Goal: Task Accomplishment & Management: Manage account settings

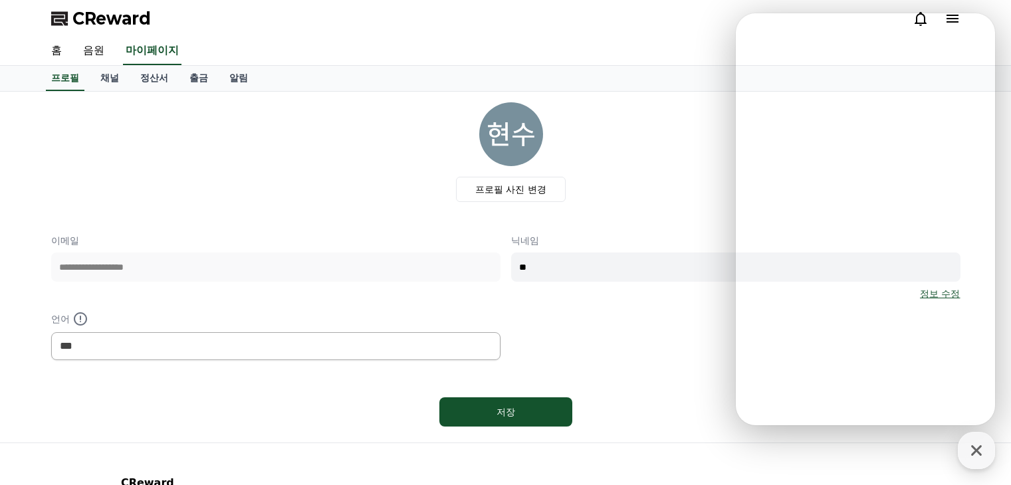
select select "**********"
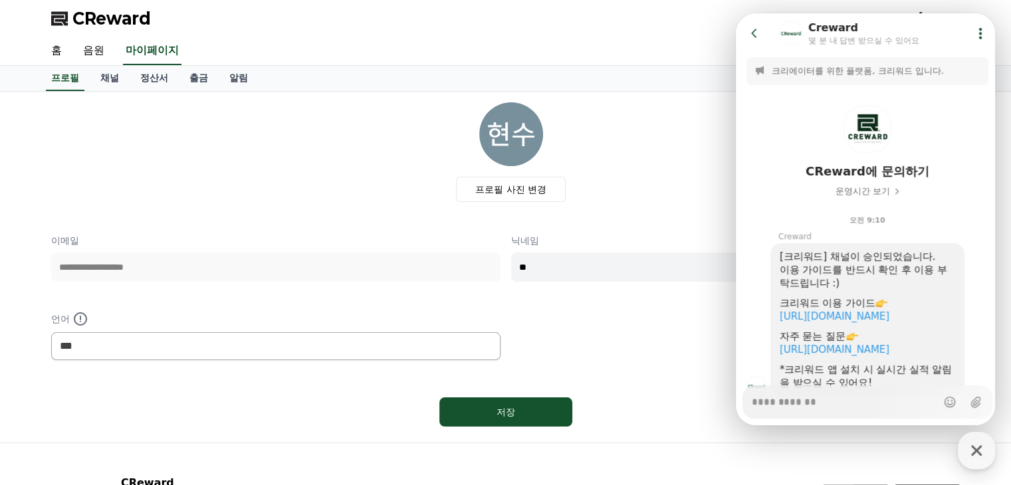
scroll to position [65, 0]
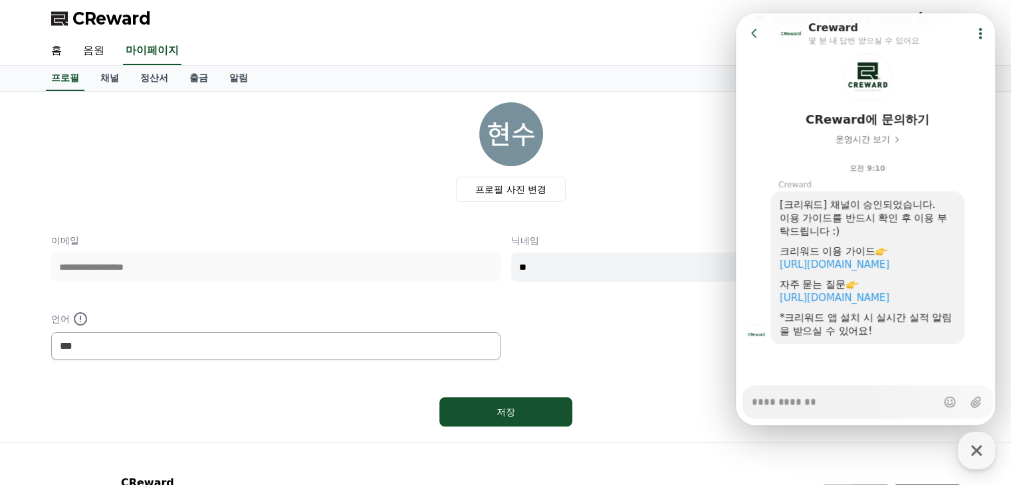
click at [752, 28] on icon at bounding box center [754, 33] width 13 height 13
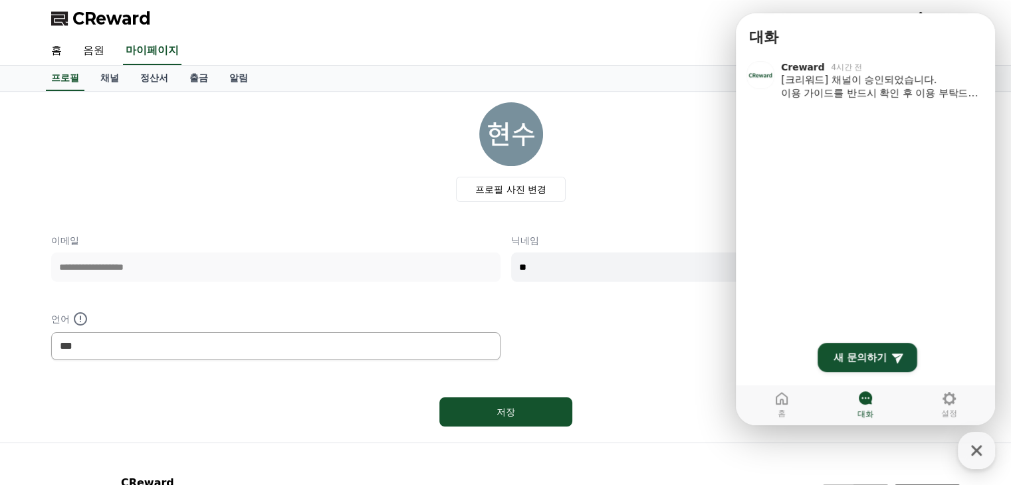
click at [711, 97] on div "**********" at bounding box center [506, 267] width 920 height 340
click at [733, 171] on div "프로필 사진 변경" at bounding box center [511, 152] width 899 height 100
click at [989, 467] on button "CReward 상담 버튼" at bounding box center [976, 450] width 37 height 37
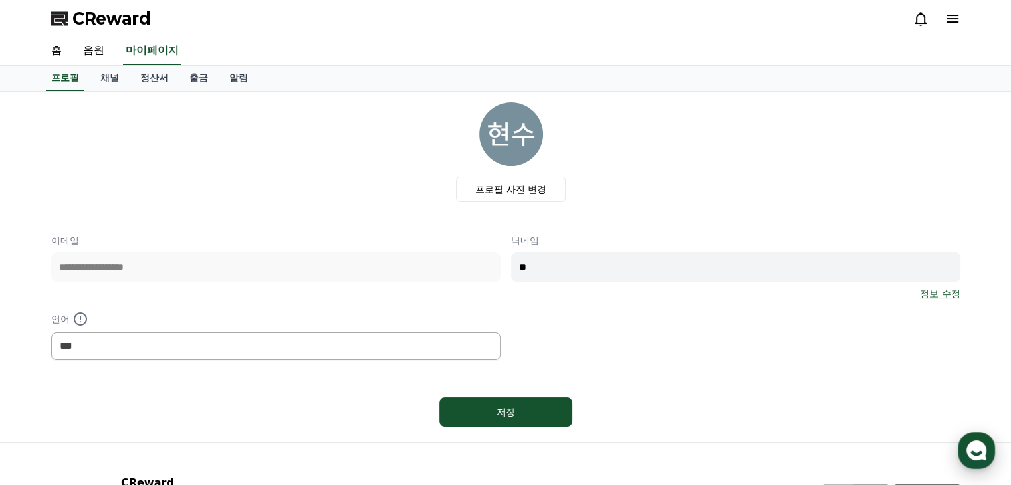
click at [983, 447] on icon "button" at bounding box center [977, 451] width 24 height 24
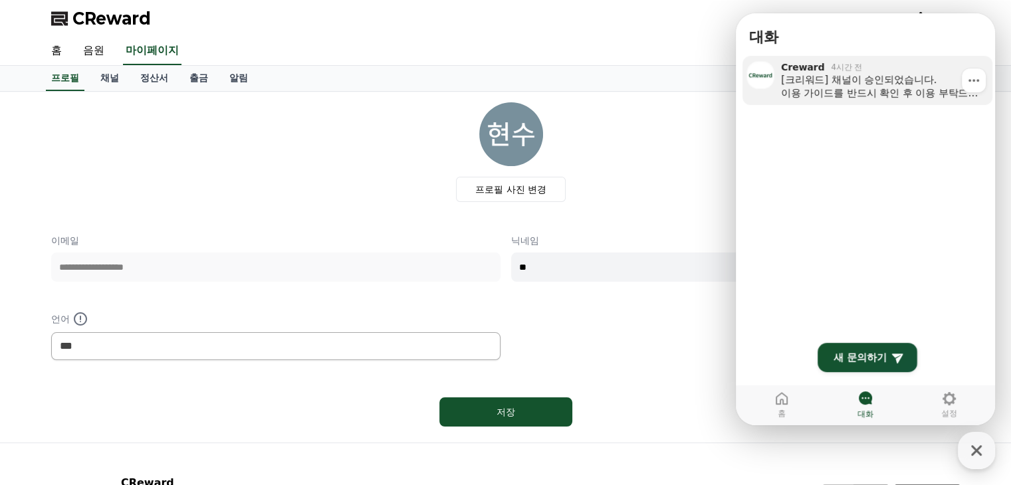
click at [780, 102] on link "Creward 4시간 전 [크리워드] 채널이 승인되었습니다. 이용 가이드를 반드시 확인 후 이용 부탁드립니다 :) 크리워드 이용 가이드 [UR…" at bounding box center [868, 80] width 250 height 49
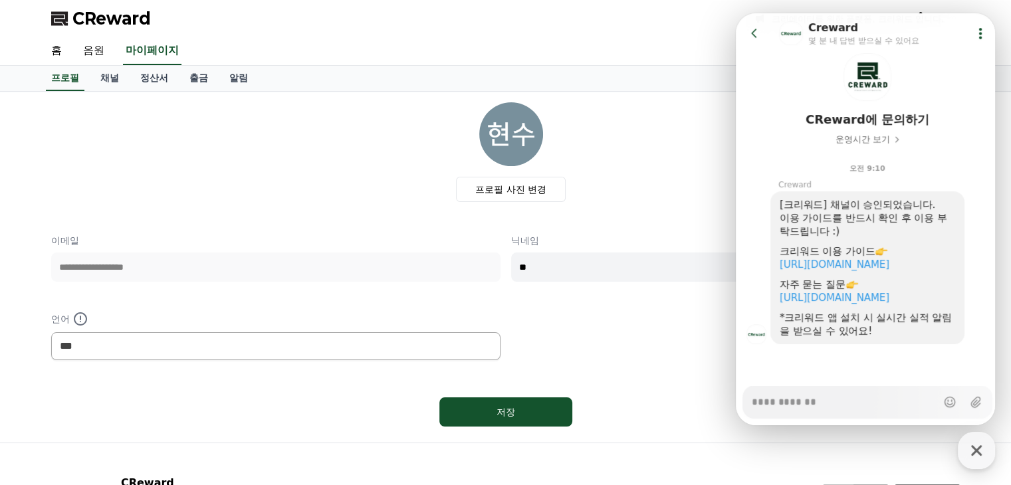
type textarea "*"
click at [747, 29] on button "Go to previous page" at bounding box center [760, 33] width 35 height 27
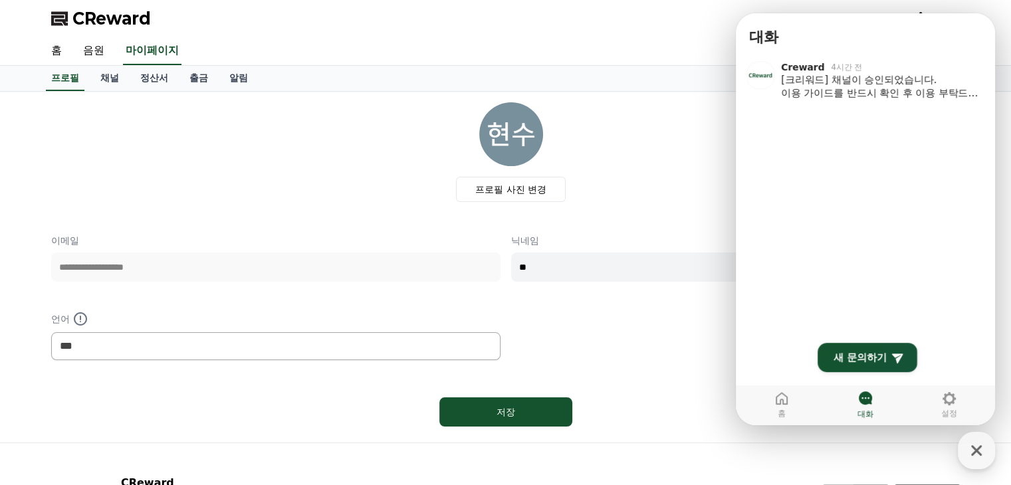
click at [713, 62] on div "홈 음원 마이페이지" at bounding box center [506, 51] width 931 height 28
click at [965, 453] on icon "button" at bounding box center [977, 451] width 24 height 24
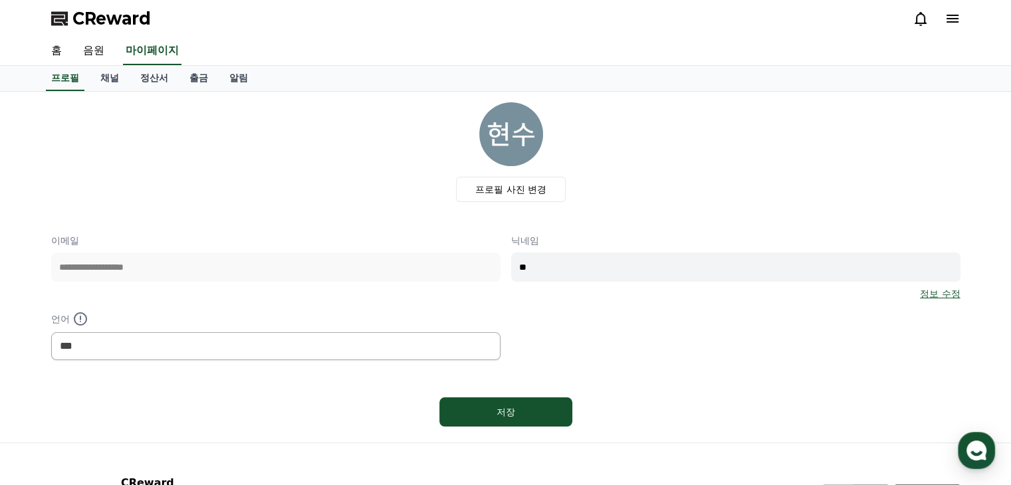
click at [952, 18] on icon at bounding box center [953, 19] width 12 height 8
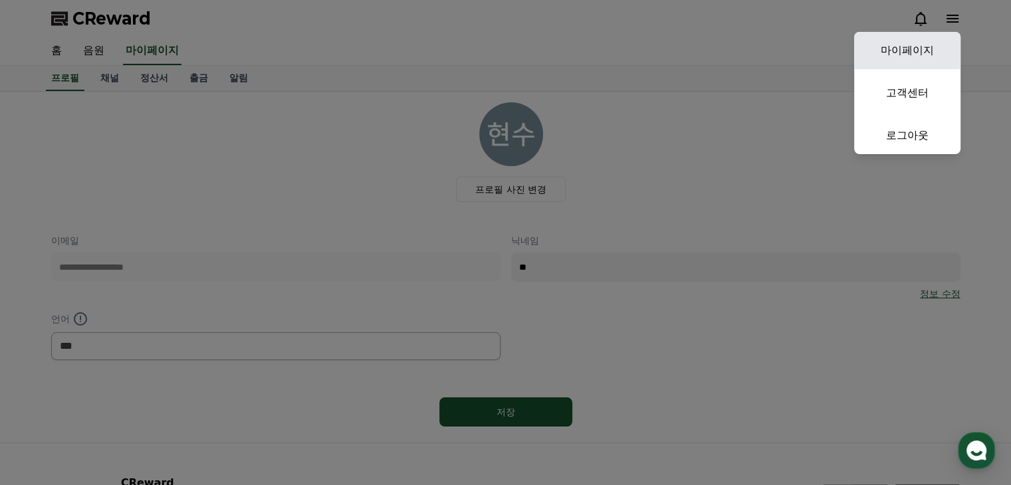
click at [933, 56] on link "마이페이지" at bounding box center [907, 50] width 106 height 37
